Goal: Transaction & Acquisition: Purchase product/service

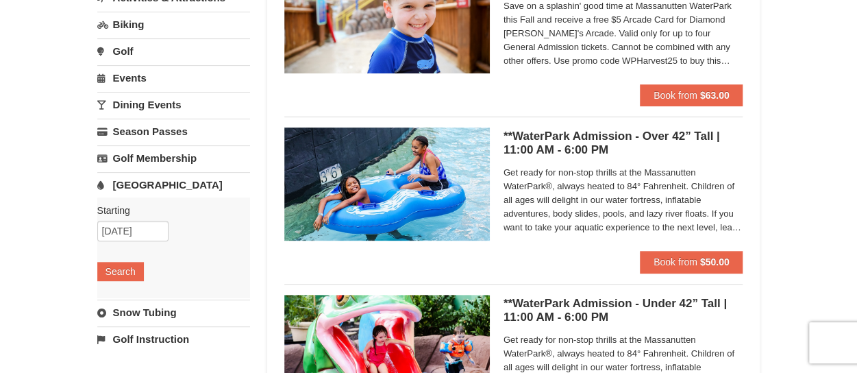
scroll to position [137, 0]
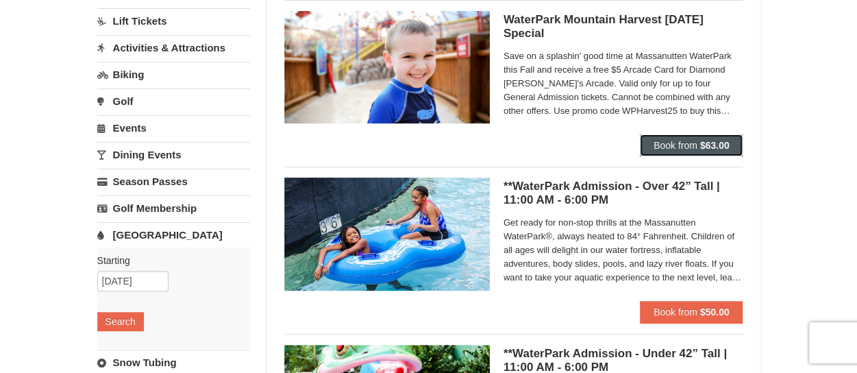
click at [692, 144] on span "Book from" at bounding box center [676, 145] width 44 height 11
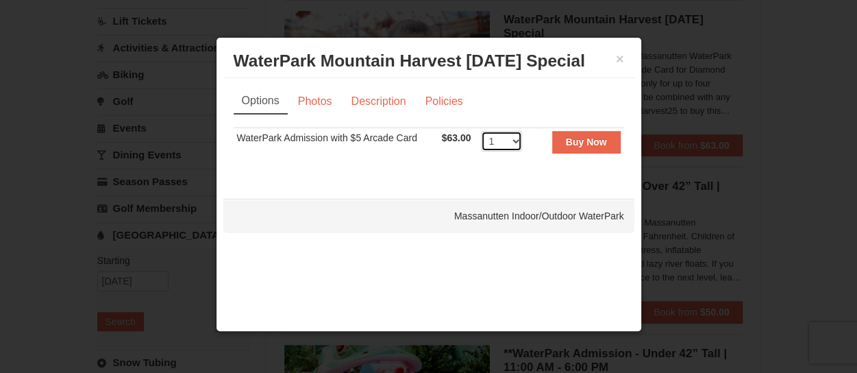
click at [517, 143] on select "1 2 3 4 5 6 7 8 9 10 11 12 13 14 15 16 17 18 19 20 21 22" at bounding box center [501, 141] width 41 height 21
select select "4"
click at [481, 131] on select "1 2 3 4 5 6 7 8 9 10 11 12 13 14 15 16 17 18 19 20 21 22" at bounding box center [501, 141] width 41 height 21
click at [572, 141] on strong "Buy Now" at bounding box center [586, 141] width 41 height 11
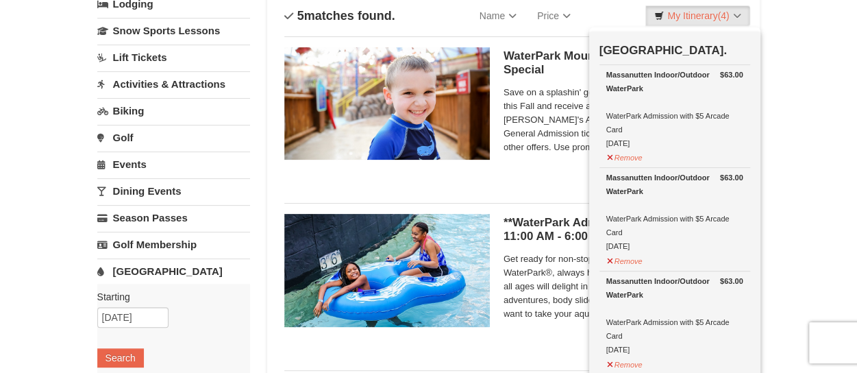
scroll to position [73, 0]
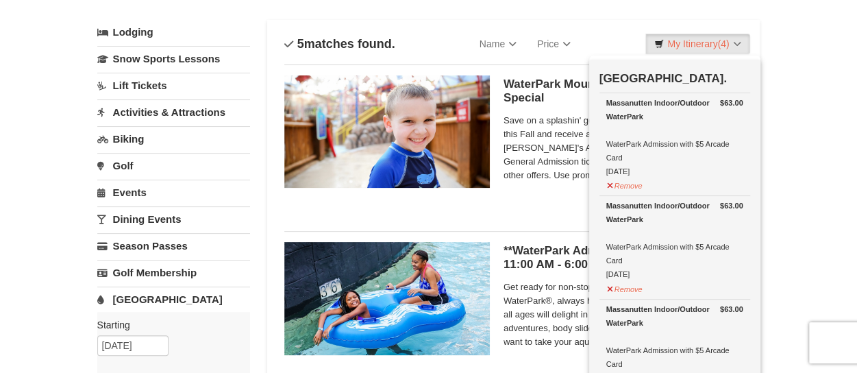
click at [550, 179] on span "Save on a splashin' good time at Massanutten WaterPark this Fall and receive a …" at bounding box center [624, 148] width 240 height 69
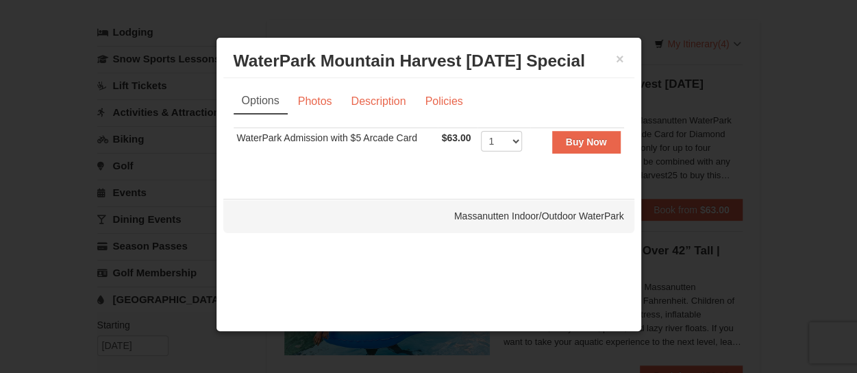
click at [823, 155] on div at bounding box center [428, 186] width 857 height 373
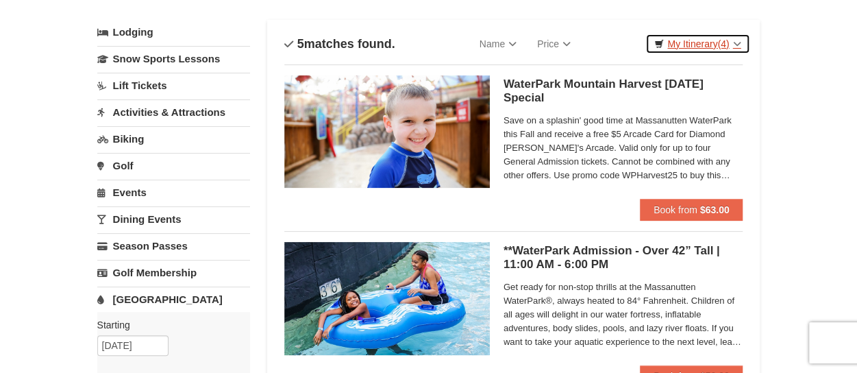
click at [709, 45] on link "My Itinerary (4)" at bounding box center [698, 44] width 104 height 21
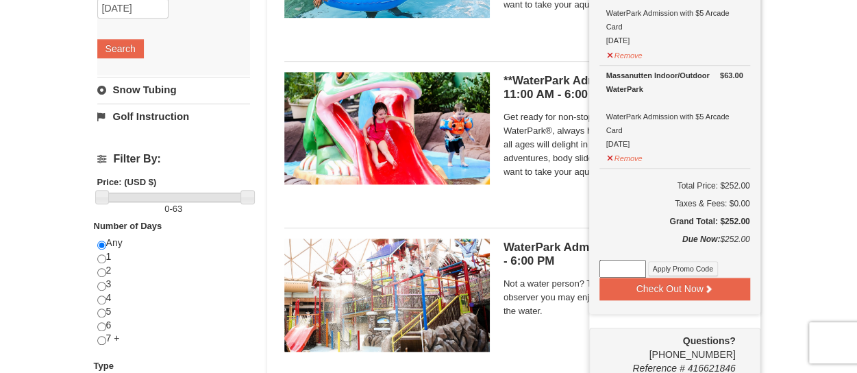
scroll to position [415, 0]
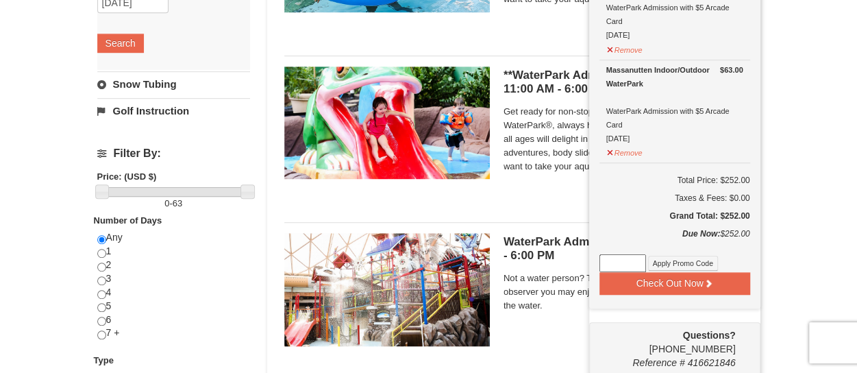
click at [616, 263] on input at bounding box center [623, 263] width 47 height 18
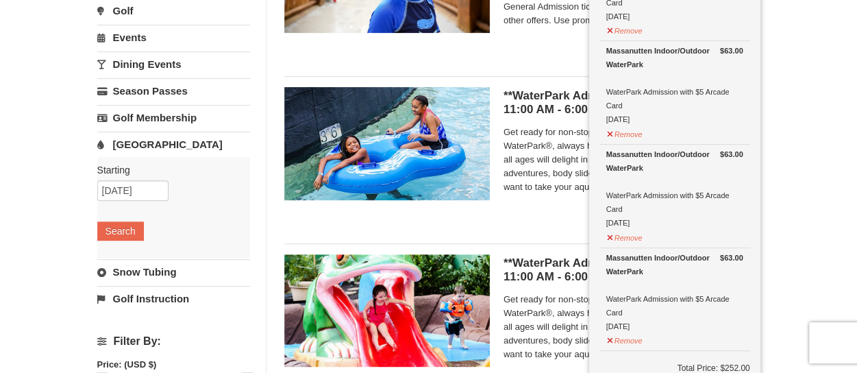
scroll to position [210, 0]
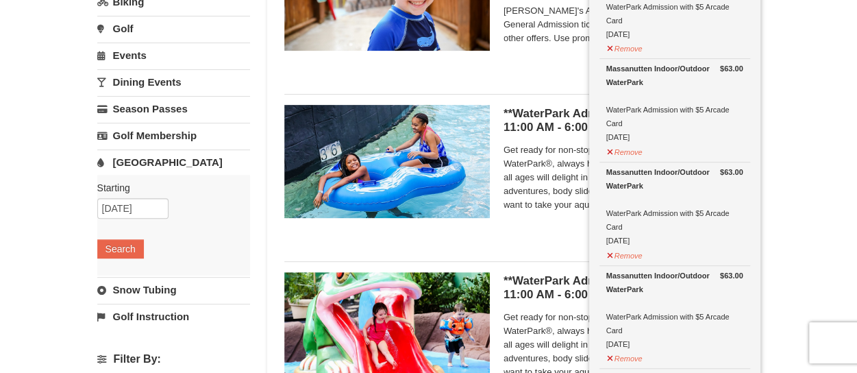
type input "WPHarvest25"
click at [554, 62] on div "WaterPark Mountain Harvest Sunday Special Massanutten Indoor/Outdoor WaterPark …" at bounding box center [513, -1] width 459 height 145
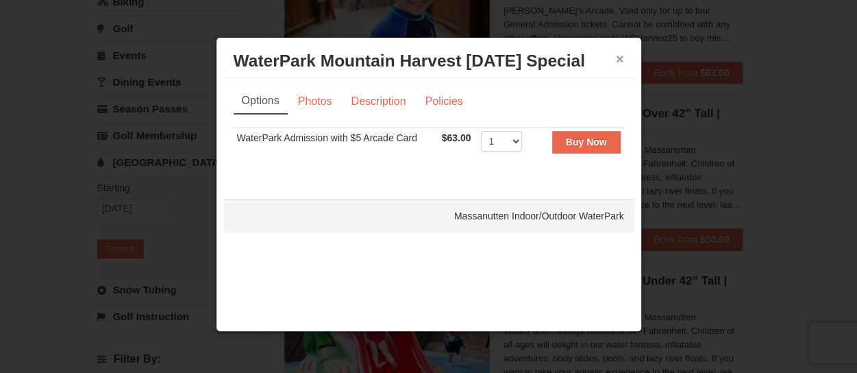
click at [621, 57] on button "×" at bounding box center [620, 59] width 8 height 14
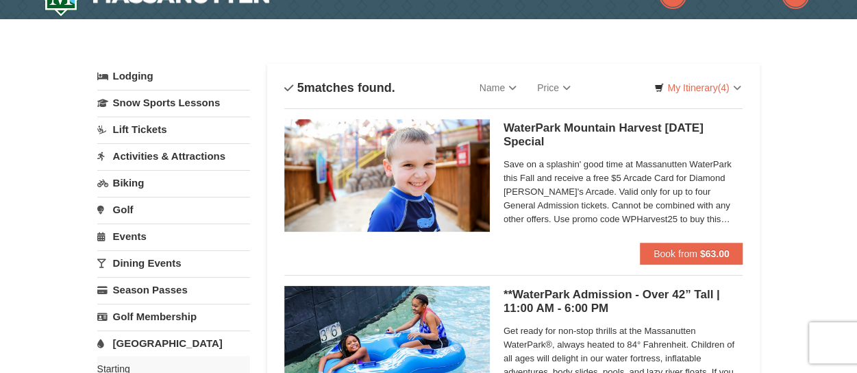
scroll to position [4, 0]
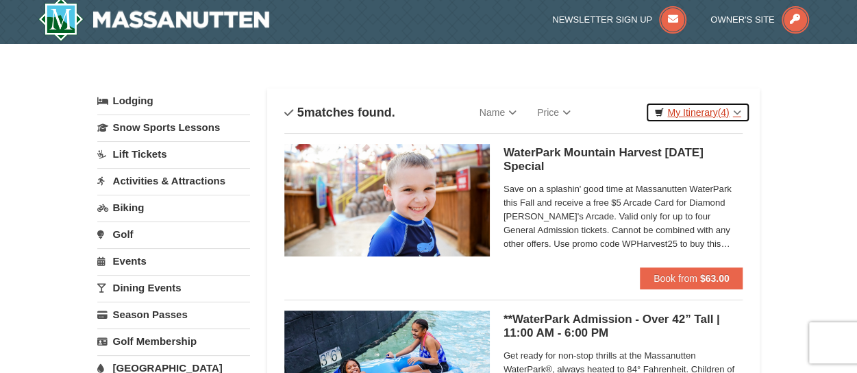
click at [701, 112] on link "My Itinerary (4)" at bounding box center [698, 112] width 104 height 21
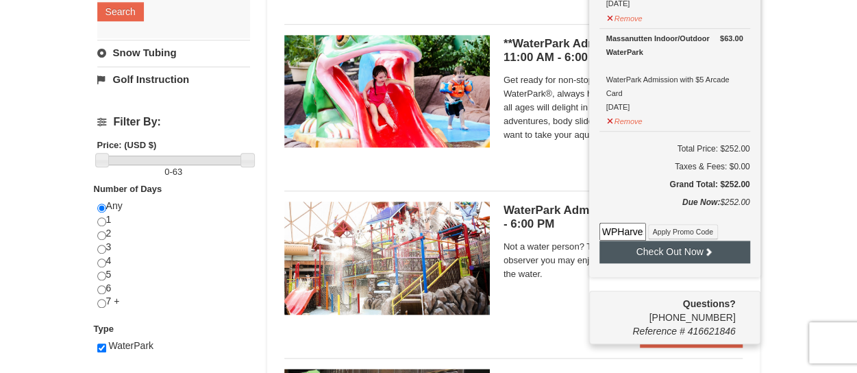
scroll to position [484, 0]
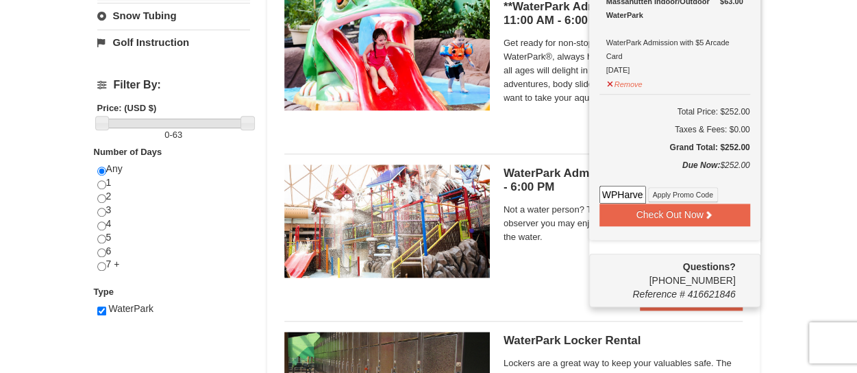
click at [625, 193] on input "WPHarvest25" at bounding box center [623, 195] width 47 height 18
click at [657, 194] on button "Apply Promo Code" at bounding box center [683, 194] width 70 height 15
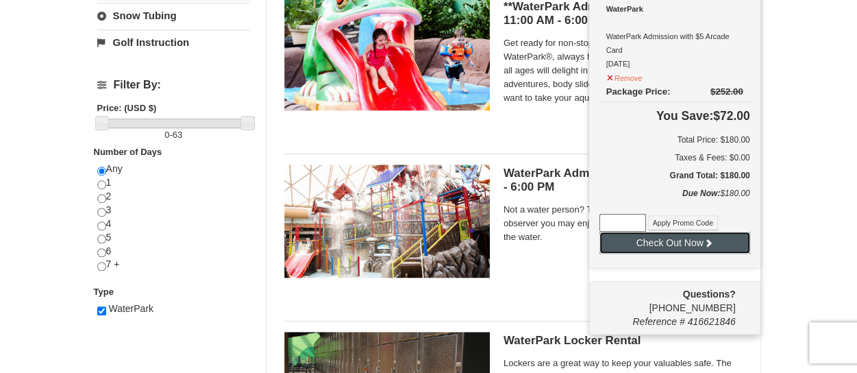
click at [687, 242] on button "Check Out Now" at bounding box center [675, 243] width 151 height 22
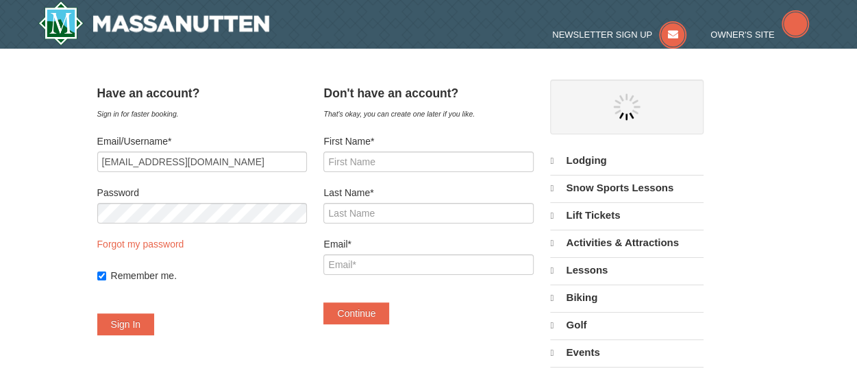
select select "10"
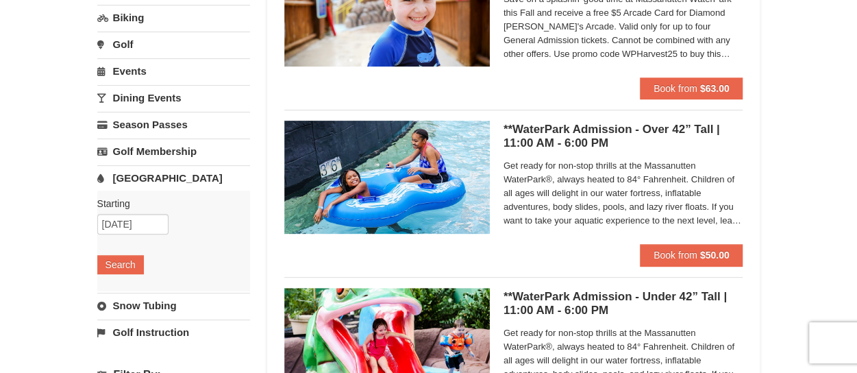
scroll to position [206, 0]
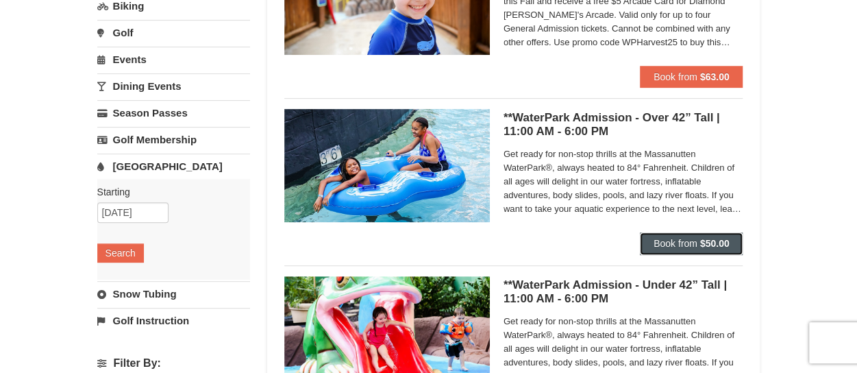
click at [684, 243] on span "Book from" at bounding box center [676, 243] width 44 height 11
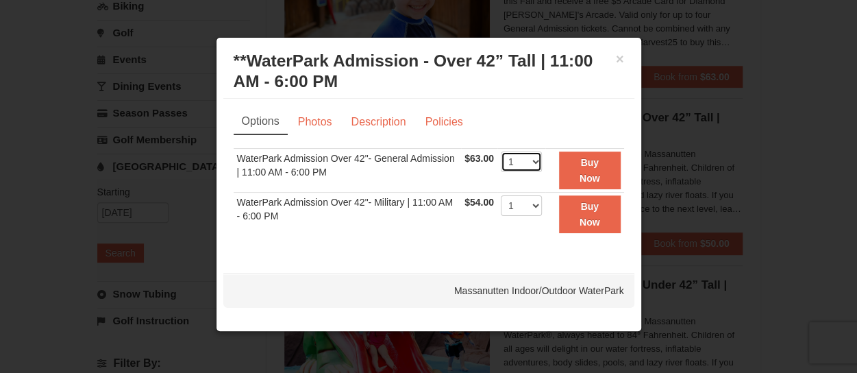
click at [535, 160] on select "1 2 3 4 5 6 7 8 9 10 11 12 13 14 15 16 17 18 19 20 21 22" at bounding box center [521, 161] width 41 height 21
select select "4"
click at [501, 151] on select "1 2 3 4 5 6 7 8 9 10 11 12 13 14 15 16 17 18 19 20 21 22" at bounding box center [521, 161] width 41 height 21
click at [599, 173] on strong "Buy Now" at bounding box center [590, 170] width 21 height 26
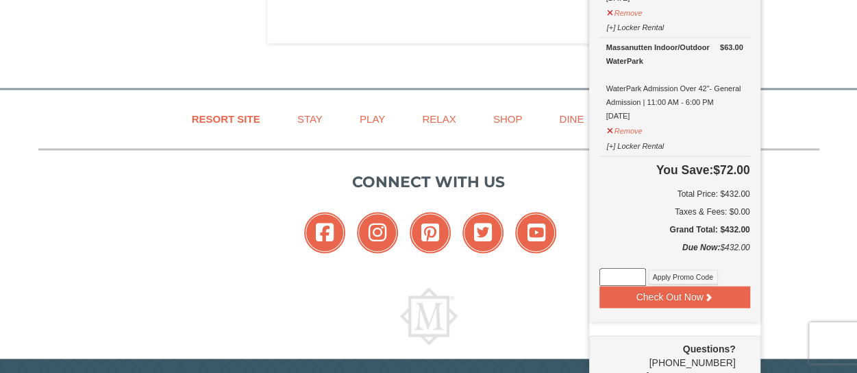
scroll to position [964, 0]
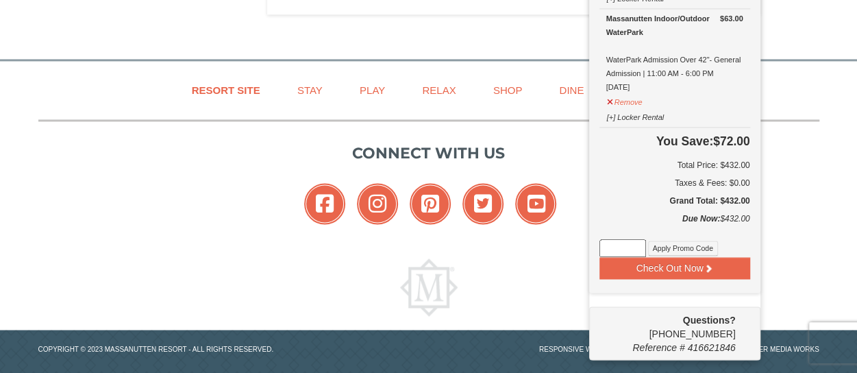
click at [629, 243] on input at bounding box center [623, 248] width 47 height 18
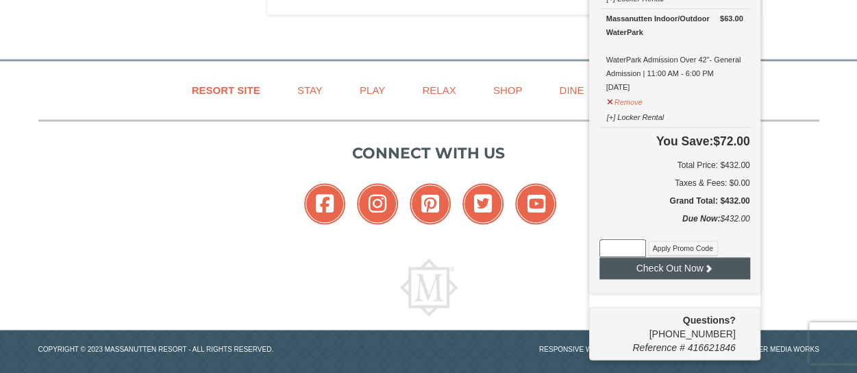
type input "WPHarvest25"
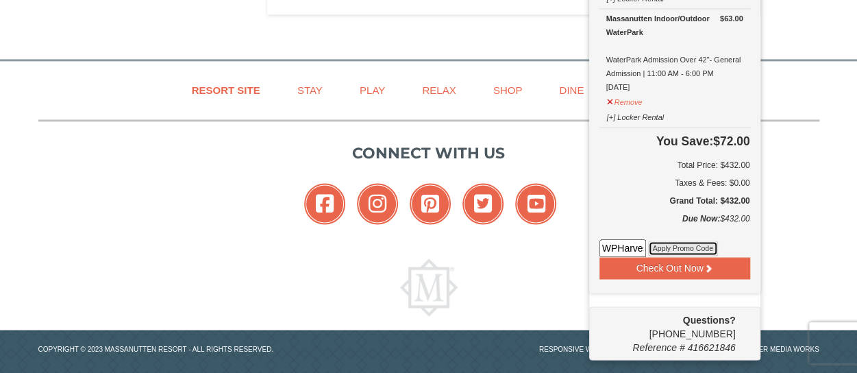
click at [676, 247] on button "Apply Promo Code" at bounding box center [683, 248] width 70 height 15
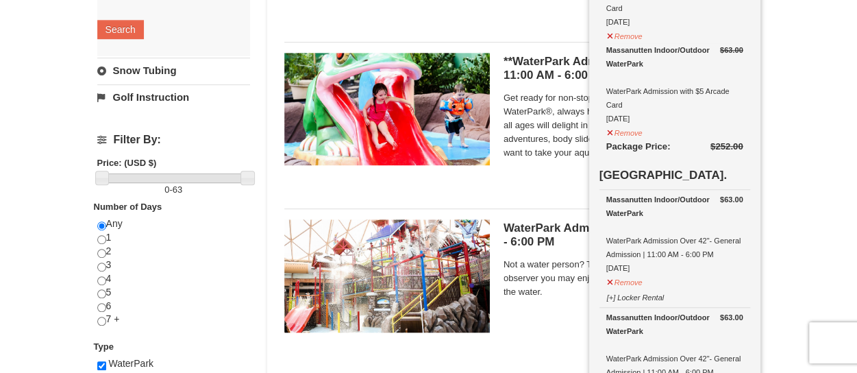
scroll to position [480, 0]
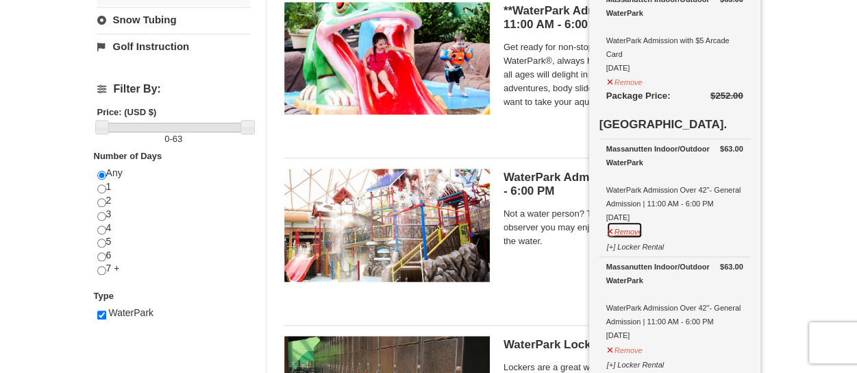
click at [621, 230] on button "Remove" at bounding box center [625, 229] width 37 height 17
click at [625, 230] on button "Remove" at bounding box center [625, 229] width 37 height 17
click at [621, 228] on button "Remove" at bounding box center [625, 229] width 37 height 17
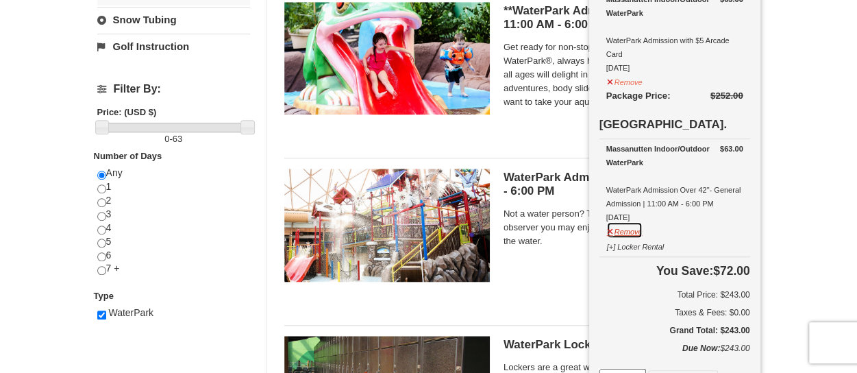
click at [632, 230] on button "Remove" at bounding box center [625, 229] width 37 height 17
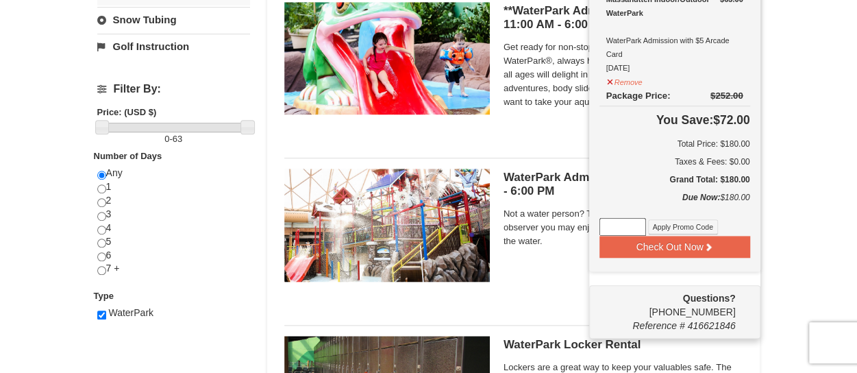
click at [622, 228] on input at bounding box center [623, 227] width 47 height 18
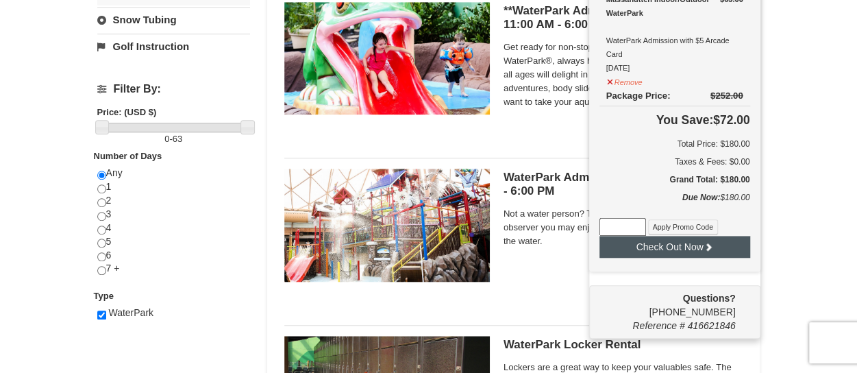
type input "WPHarvest25"
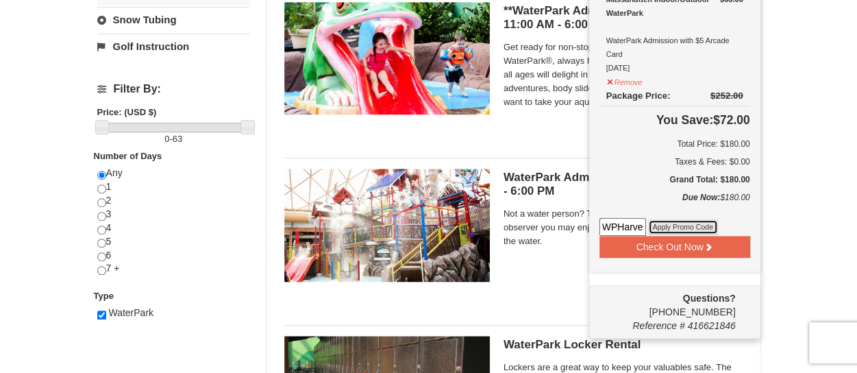
click at [673, 227] on button "Apply Promo Code" at bounding box center [683, 226] width 70 height 15
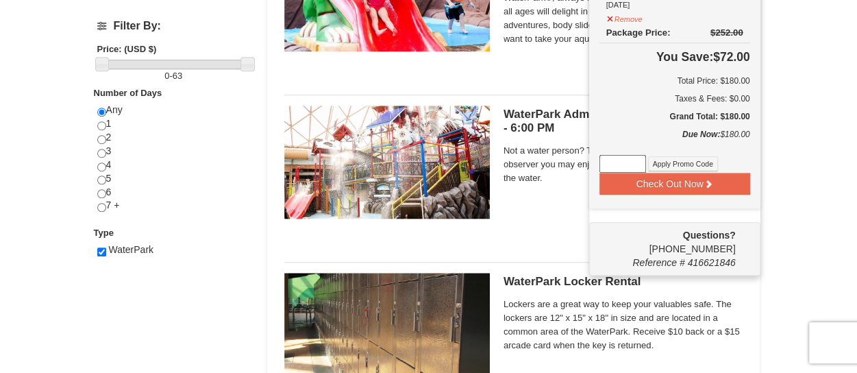
scroll to position [548, 0]
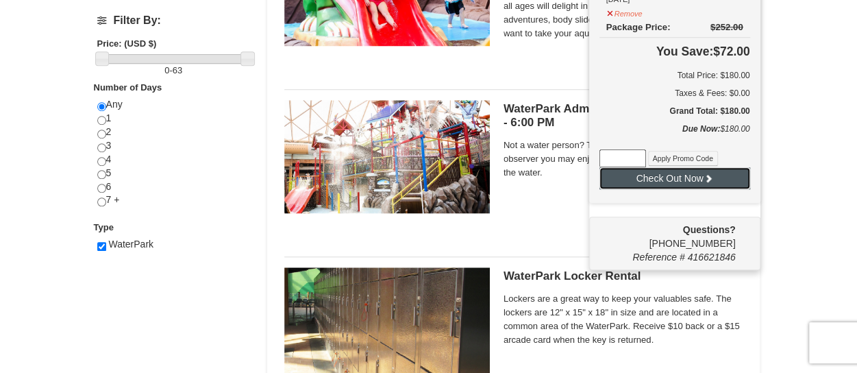
click at [668, 176] on button "Check Out Now" at bounding box center [675, 178] width 151 height 22
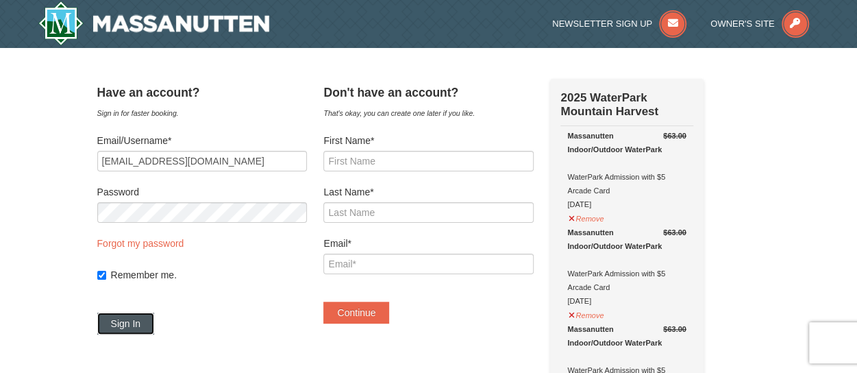
click at [141, 319] on button "Sign In" at bounding box center [126, 324] width 58 height 22
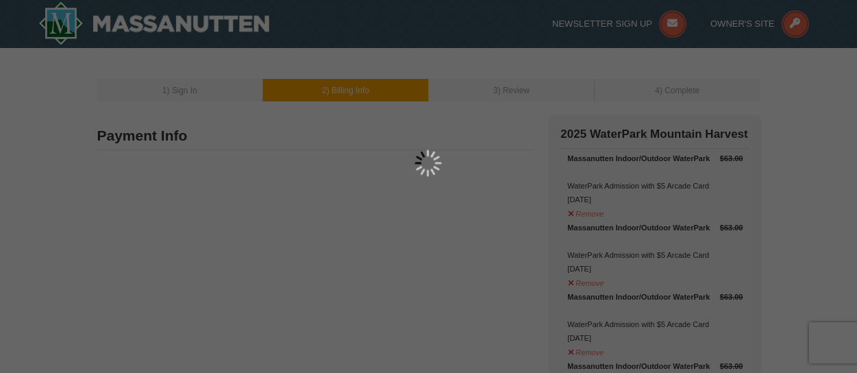
type input "3527 Quebec Street NW"
type input "Washington"
type input "20016"
type input "716"
type input "472"
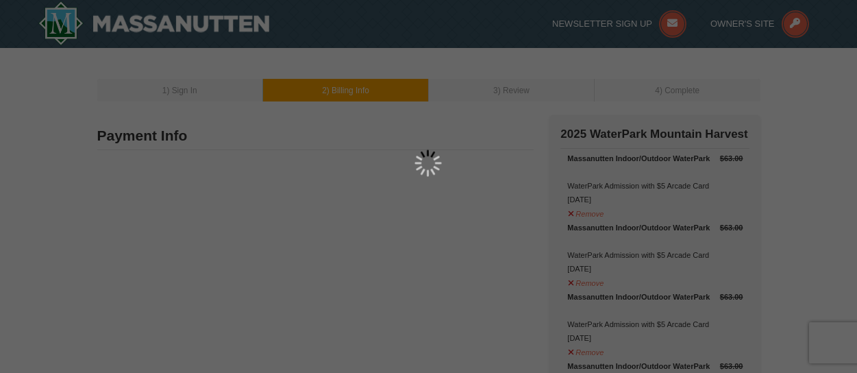
type input "2872"
type input "kjf4582@gmail.com"
select select "DC"
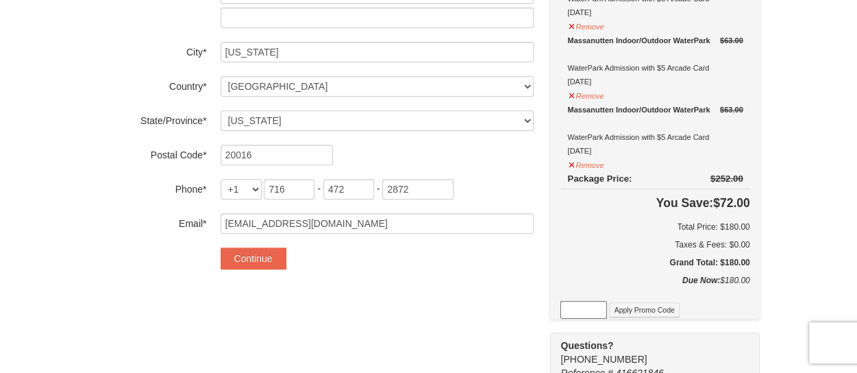
scroll to position [343, 0]
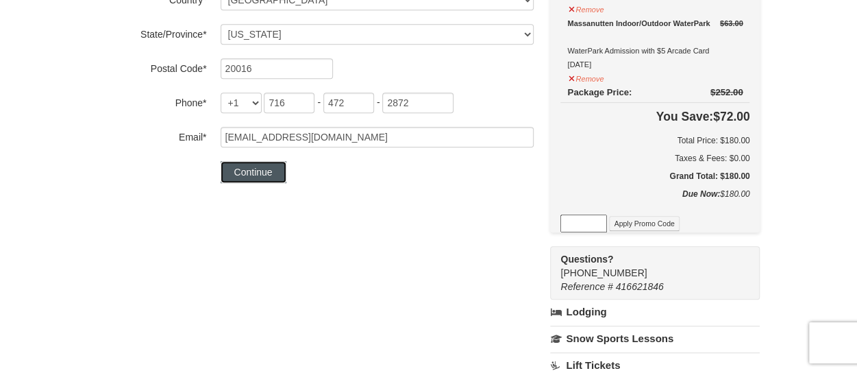
click at [255, 174] on button "Continue" at bounding box center [254, 172] width 66 height 22
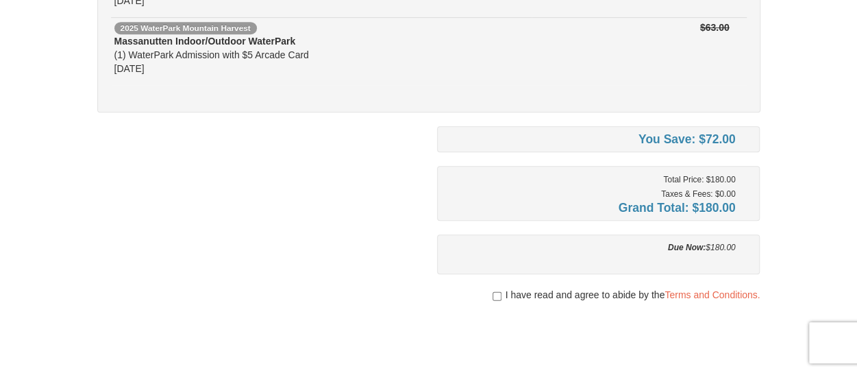
scroll to position [480, 0]
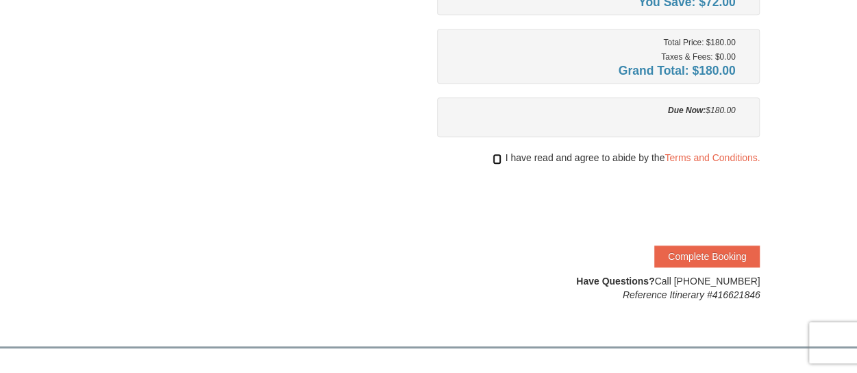
click at [496, 157] on input "checkbox" at bounding box center [497, 159] width 9 height 11
checkbox input "true"
click at [682, 257] on button "Complete Booking" at bounding box center [708, 256] width 106 height 22
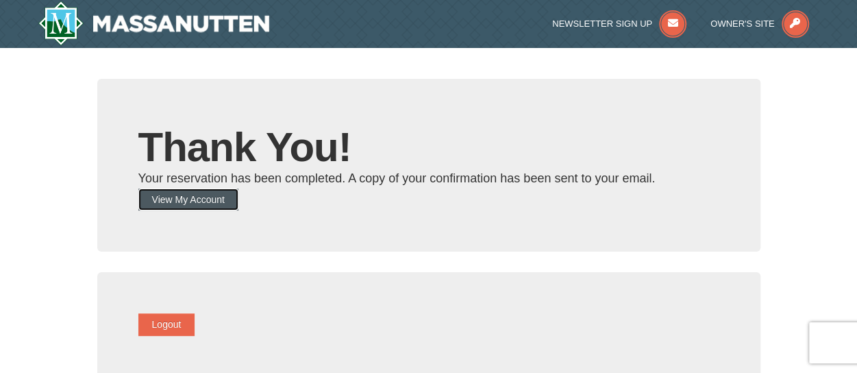
click at [199, 198] on button "View My Account" at bounding box center [188, 199] width 100 height 22
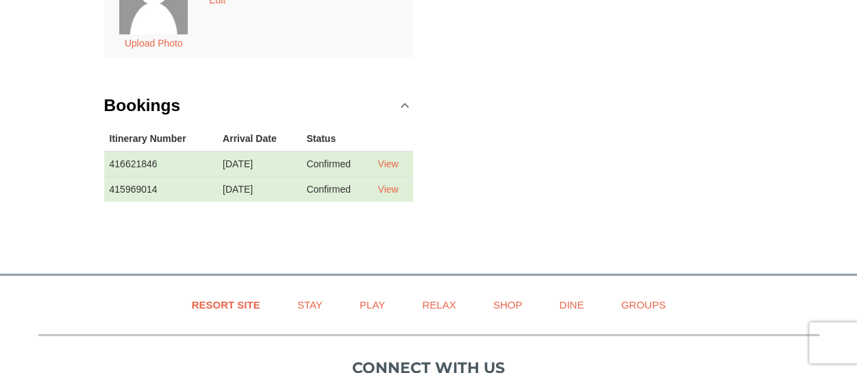
scroll to position [343, 0]
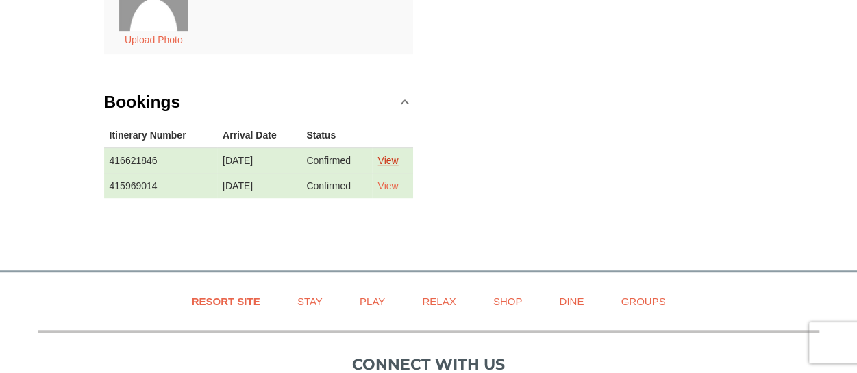
click at [398, 158] on link "View" at bounding box center [388, 160] width 21 height 11
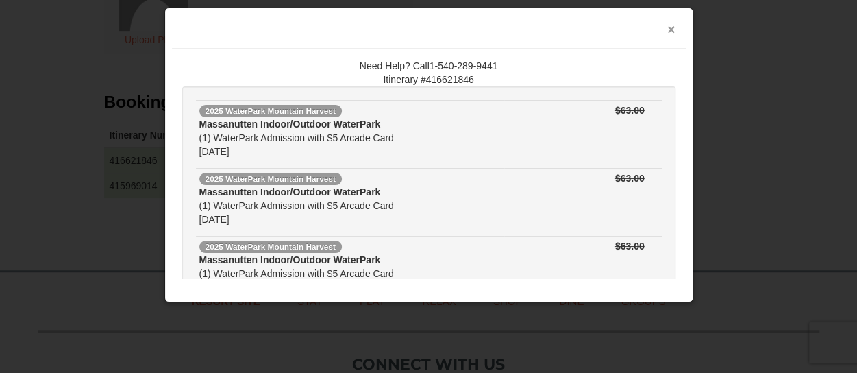
click at [670, 29] on button "×" at bounding box center [672, 30] width 8 height 14
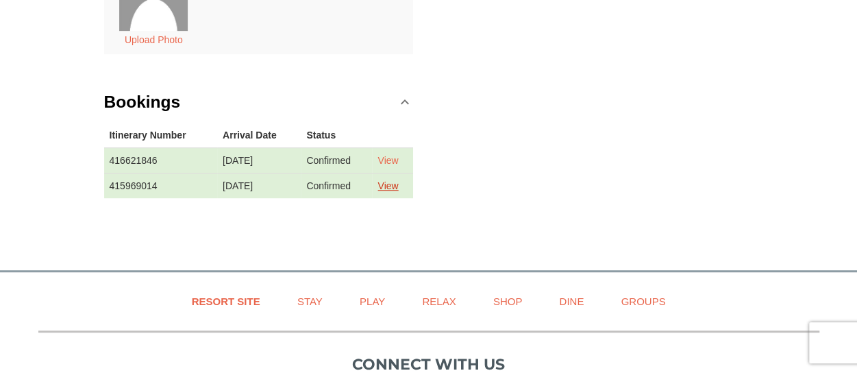
click at [392, 183] on link "View" at bounding box center [388, 185] width 21 height 11
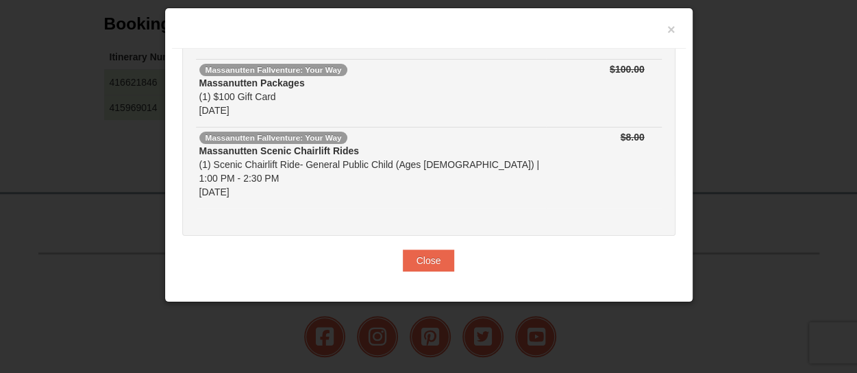
scroll to position [480, 0]
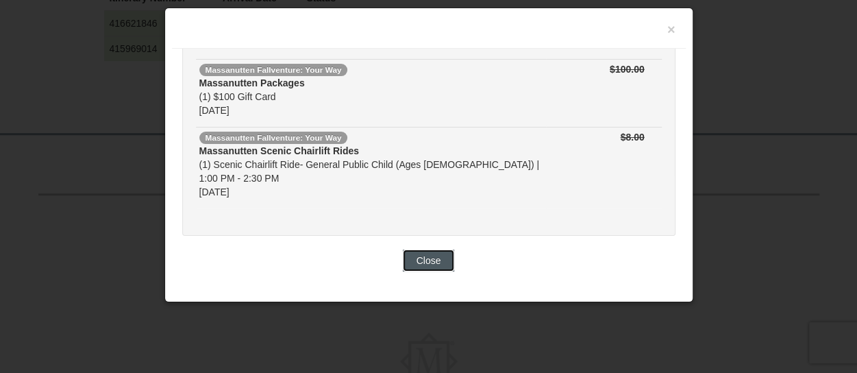
click at [416, 254] on button "Close" at bounding box center [429, 260] width 52 height 22
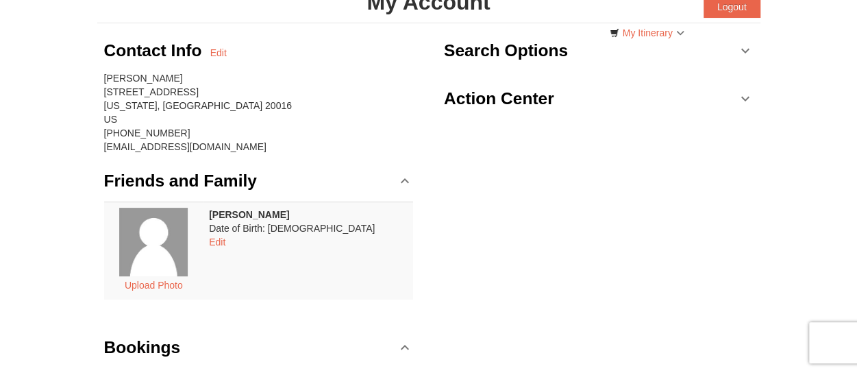
scroll to position [0, 0]
